Goal: Navigation & Orientation: Find specific page/section

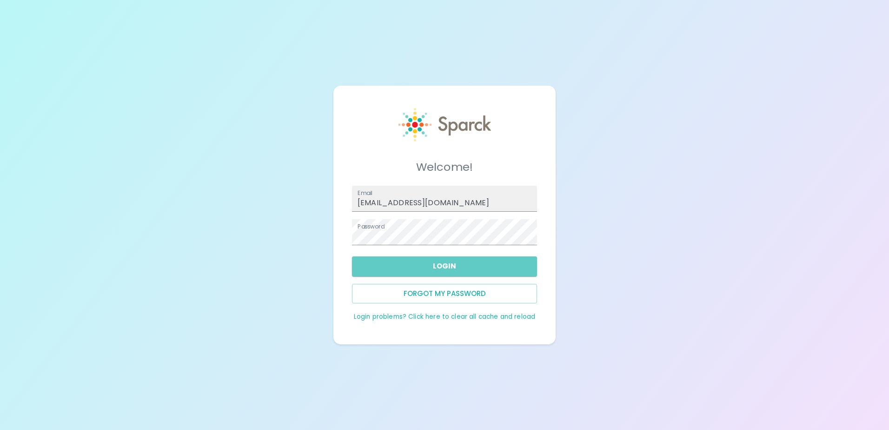
click at [459, 262] on button "Login" at bounding box center [444, 266] width 185 height 20
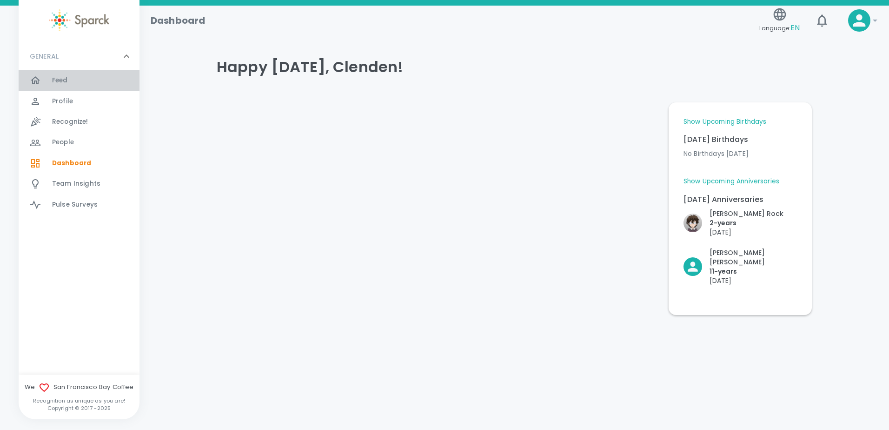
click at [75, 77] on div "Feed 0" at bounding box center [95, 80] width 87 height 13
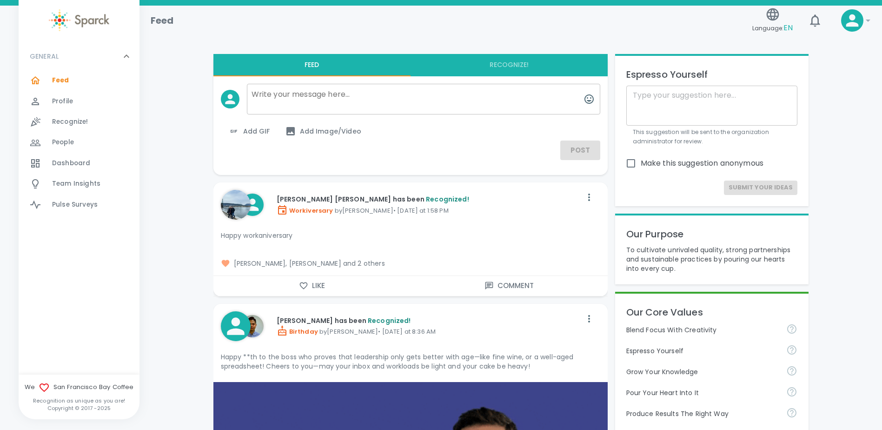
click at [80, 164] on span "Dashboard" at bounding box center [71, 163] width 38 height 9
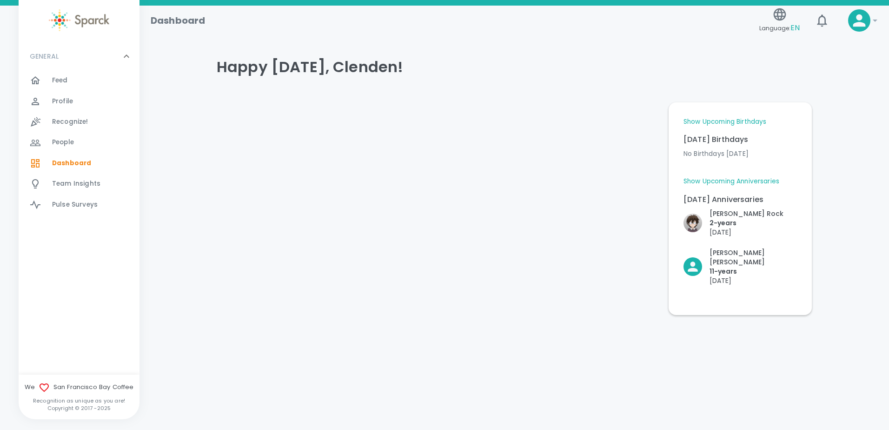
click at [742, 119] on link "Show Upcoming Birthdays" at bounding box center [724, 121] width 83 height 9
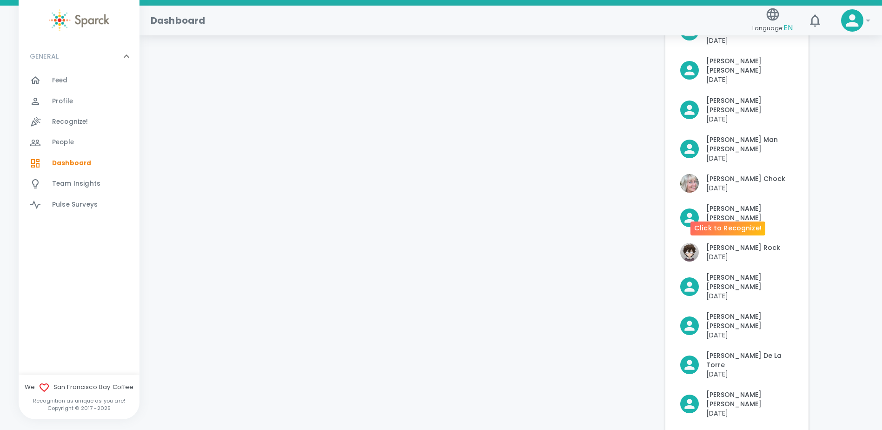
scroll to position [232, 0]
